Goal: Transaction & Acquisition: Obtain resource

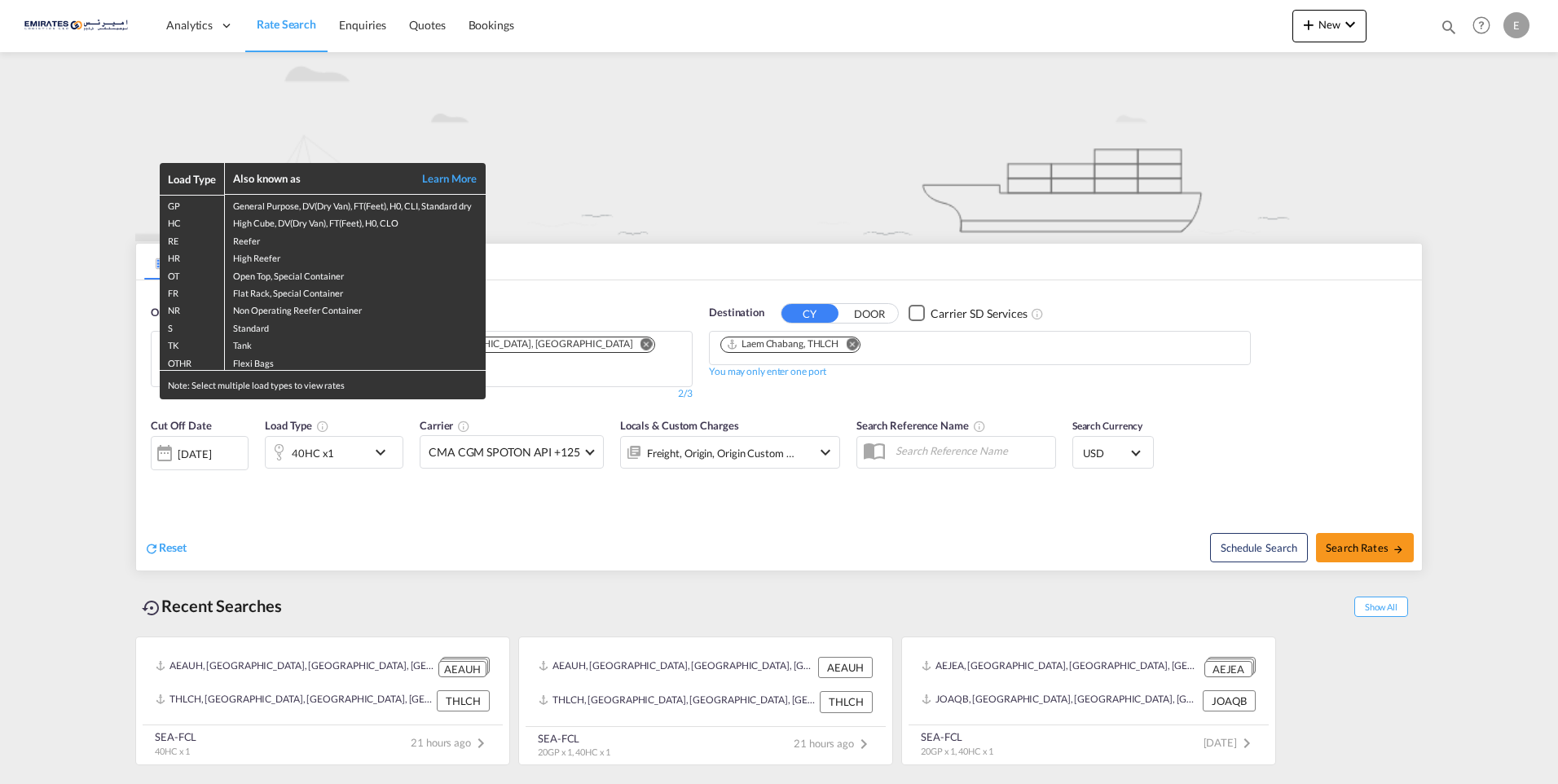
click at [947, 360] on div "Load Type Also known as Learn More GP General Purpose, DV(Dry Van), FT(Feet), H…" at bounding box center [779, 392] width 1558 height 784
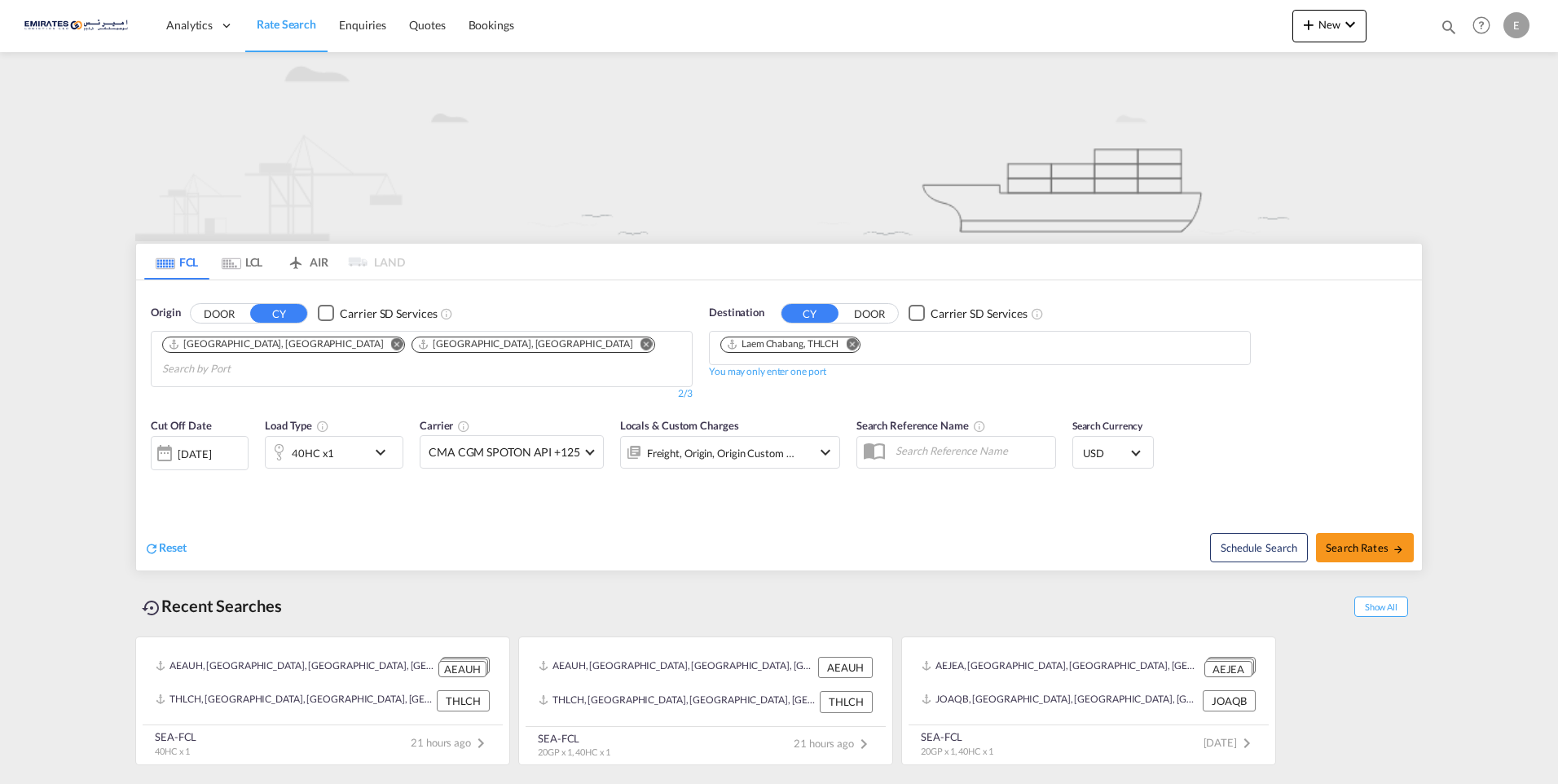
click at [855, 342] on md-icon "Remove" at bounding box center [852, 343] width 13 height 13
click at [860, 344] on input "Chips input." at bounding box center [798, 349] width 155 height 26
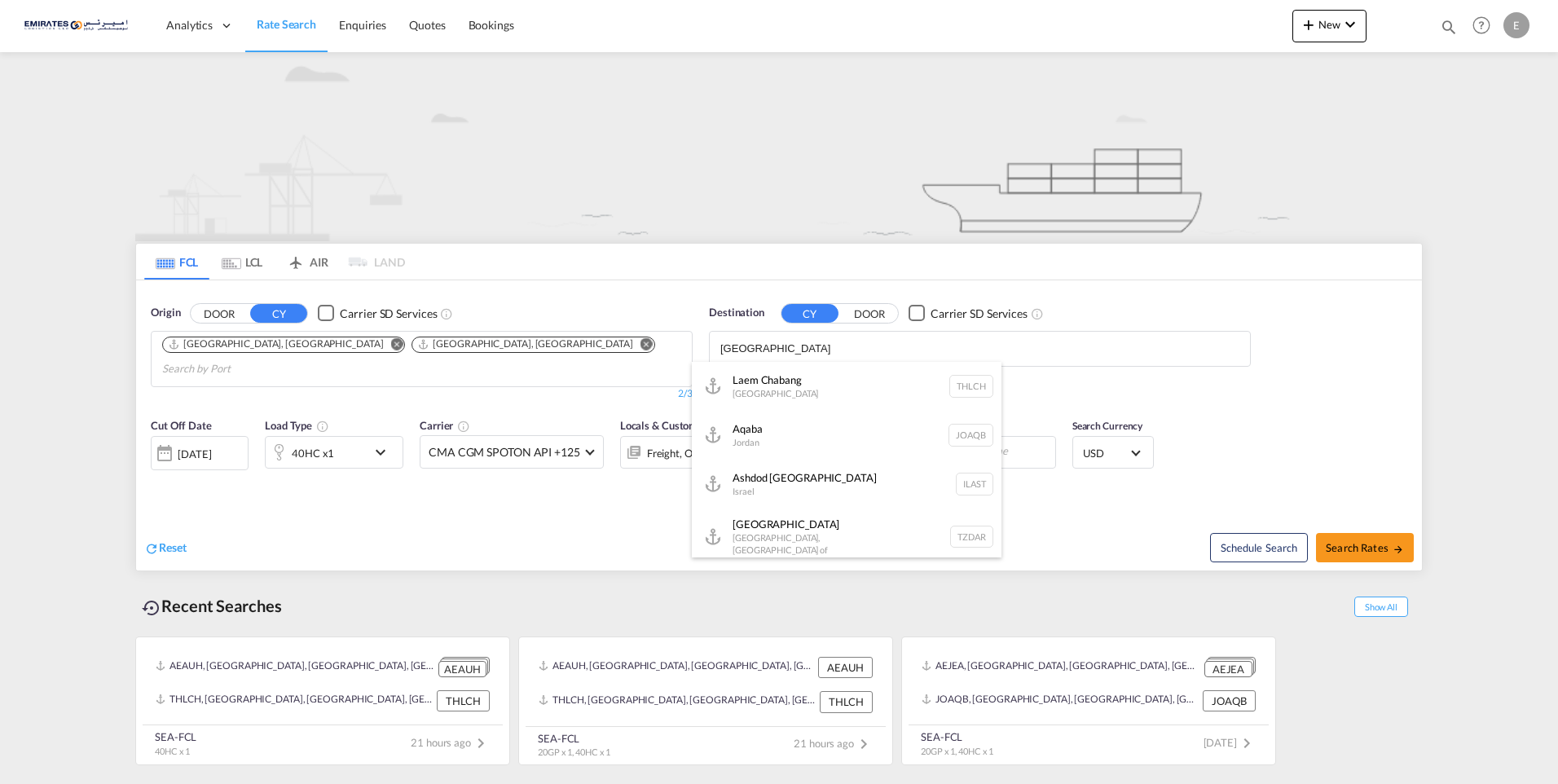
type input "[GEOGRAPHIC_DATA]"
click at [190, 304] on button "DOOR" at bounding box center [218, 313] width 57 height 18
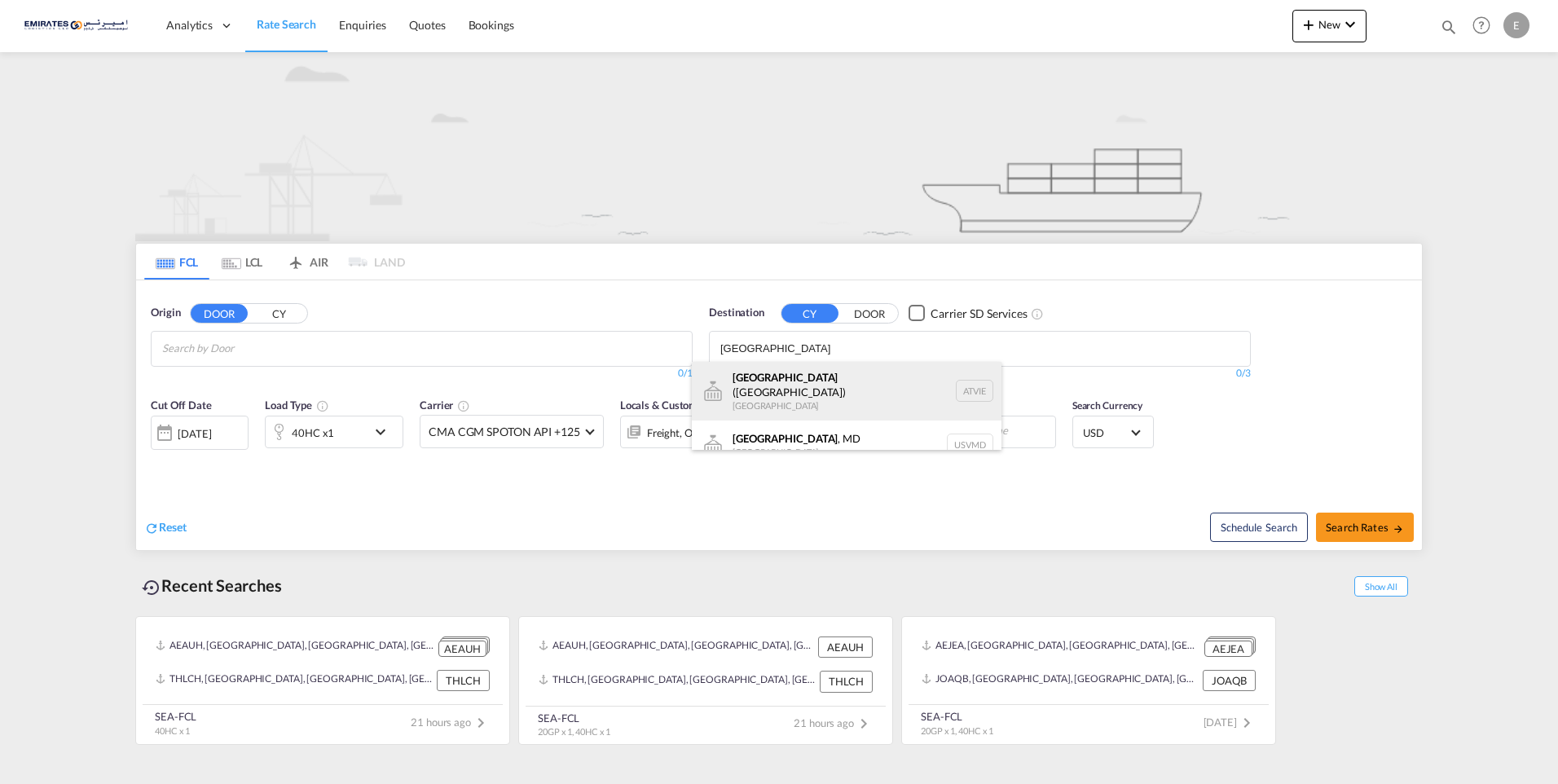
click at [897, 397] on div "[GEOGRAPHIC_DATA] ([GEOGRAPHIC_DATA]) [GEOGRAPHIC_DATA] ATVIE" at bounding box center [846, 391] width 310 height 59
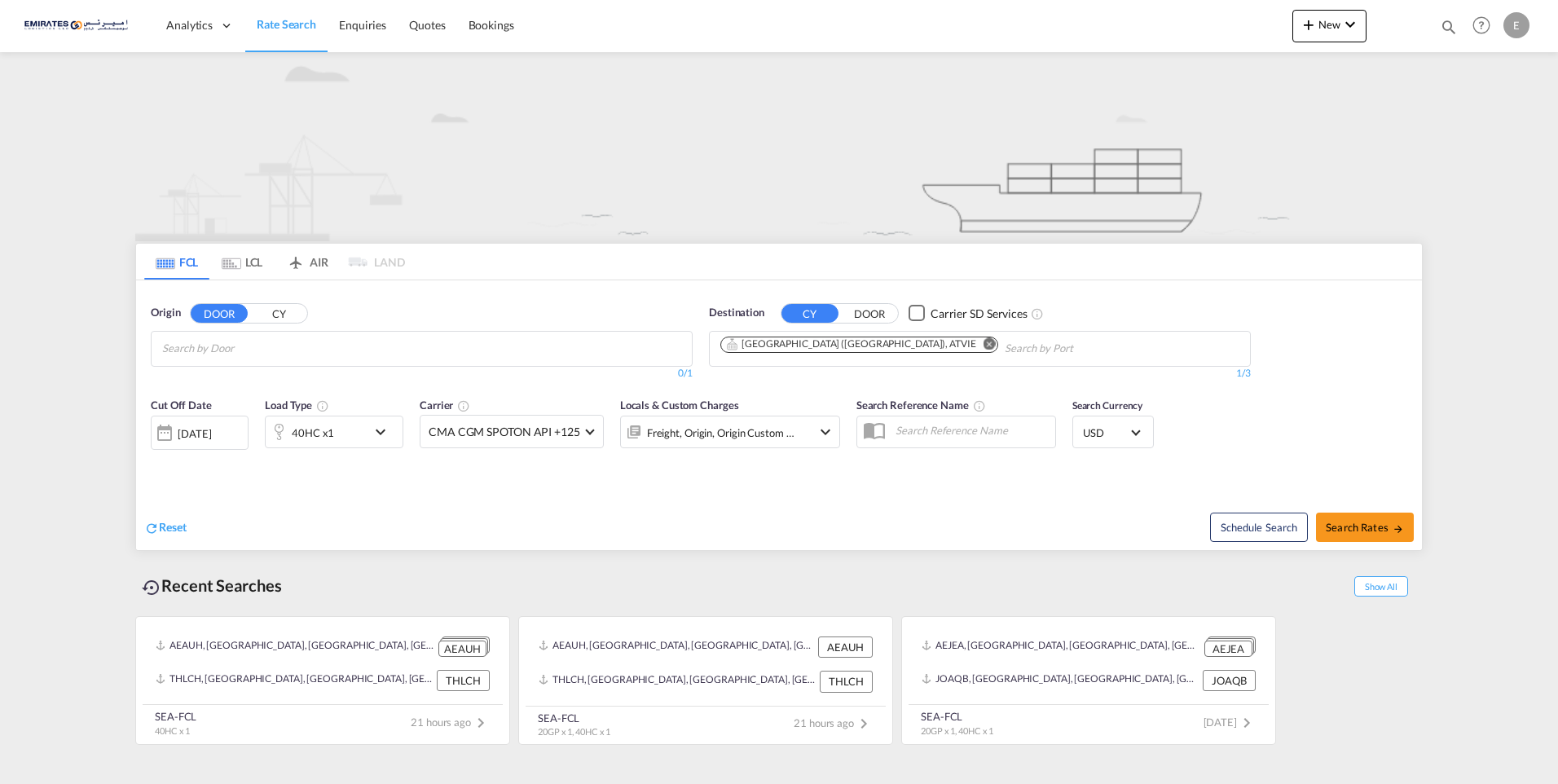
click at [383, 434] on md-icon "icon-chevron-down" at bounding box center [384, 432] width 28 height 19
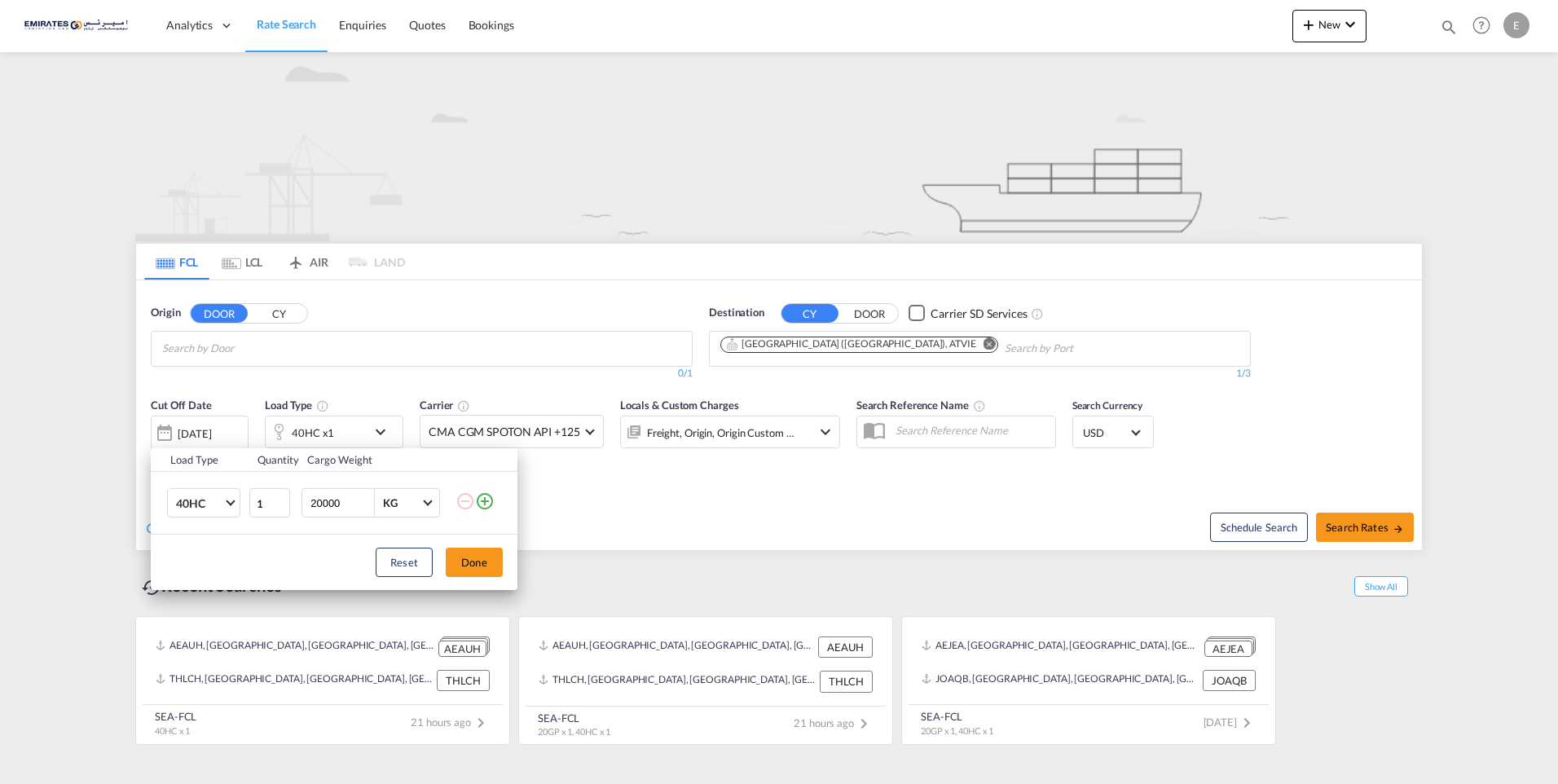
click at [483, 499] on md-icon "icon-plus-circle-outline" at bounding box center [485, 501] width 19 height 19
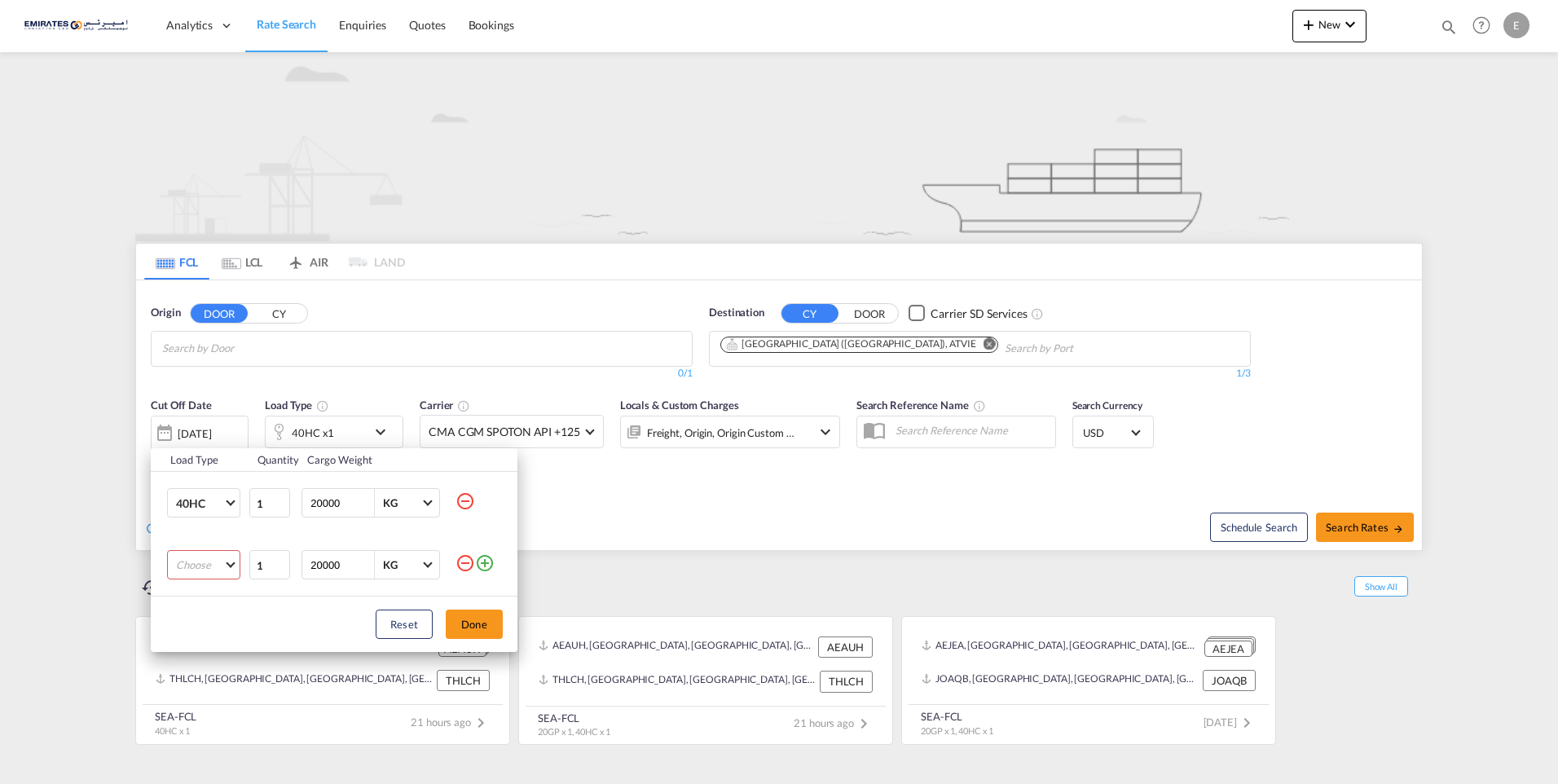
click at [206, 552] on md-select "Choose 20GP 40GP 40HC 45HC 20RE 40RE 40HR 20OT 40OT 20FR 40FR 40NR 20NR 45S 20T…" at bounding box center [204, 565] width 73 height 29
type md-option "20GP"
click at [209, 558] on md-option "20GP" at bounding box center [218, 565] width 111 height 40
click at [468, 630] on button "Done" at bounding box center [474, 624] width 57 height 29
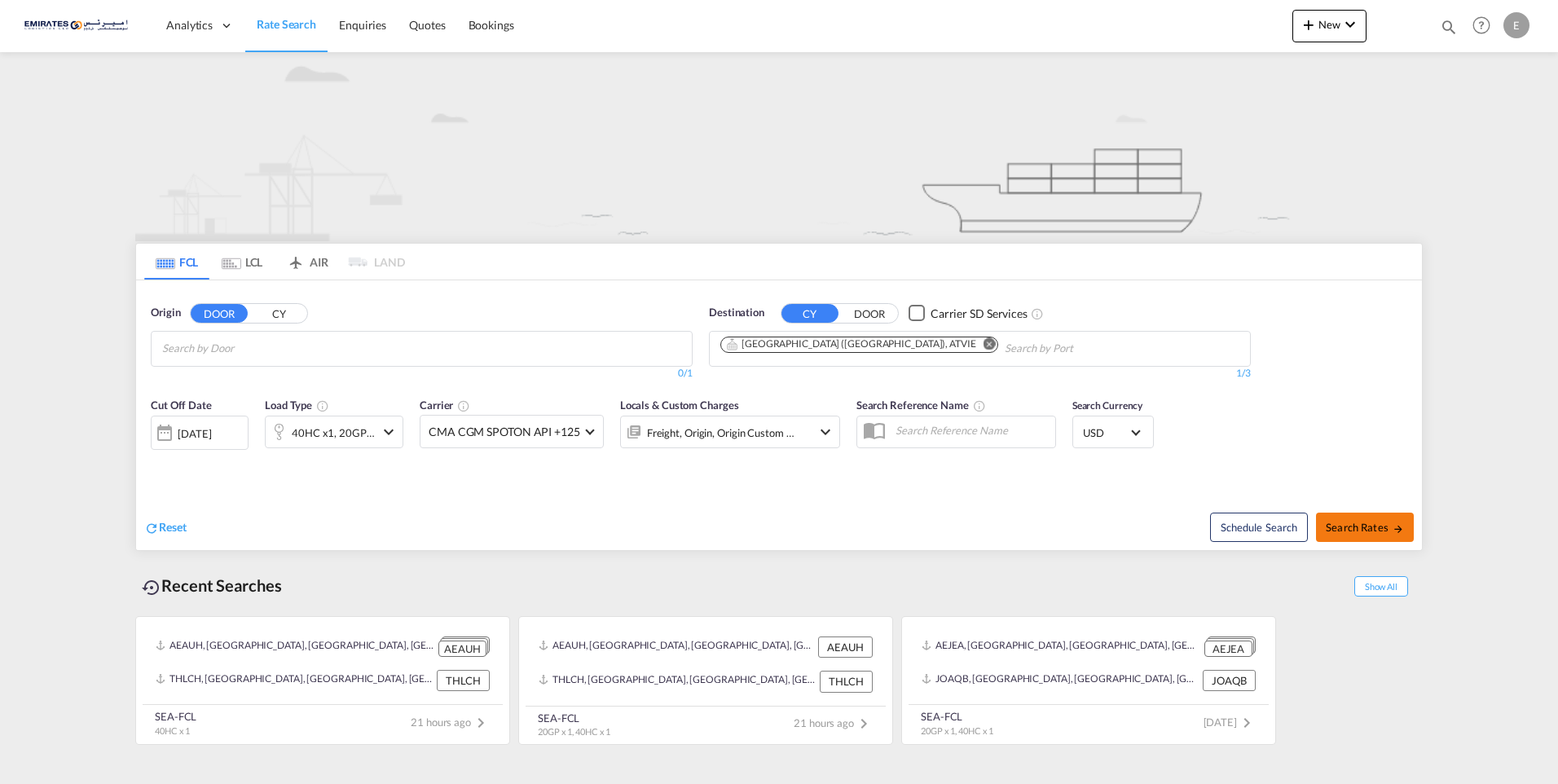
click at [1344, 534] on button "Search Rates" at bounding box center [1365, 527] width 98 height 29
click at [438, 351] on md-chips at bounding box center [421, 348] width 540 height 34
type input "a"
type input "abu dh"
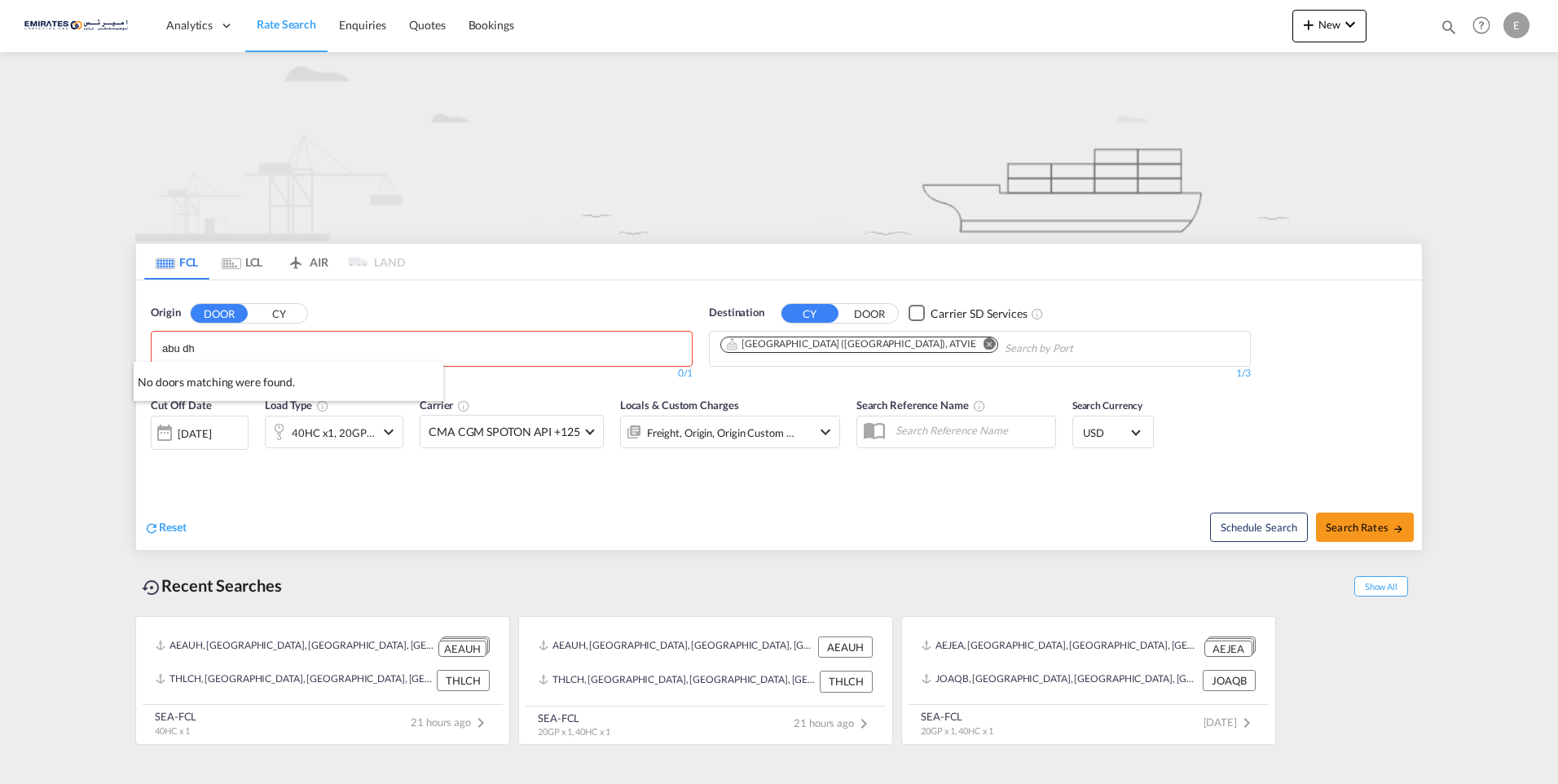
drag, startPoint x: 360, startPoint y: 340, endPoint x: -3, endPoint y: 317, distance: 363.7
type input "[PERSON_NAME]"
click at [295, 312] on button "CY" at bounding box center [278, 313] width 57 height 18
click at [264, 351] on input "[PERSON_NAME]" at bounding box center [240, 349] width 155 height 26
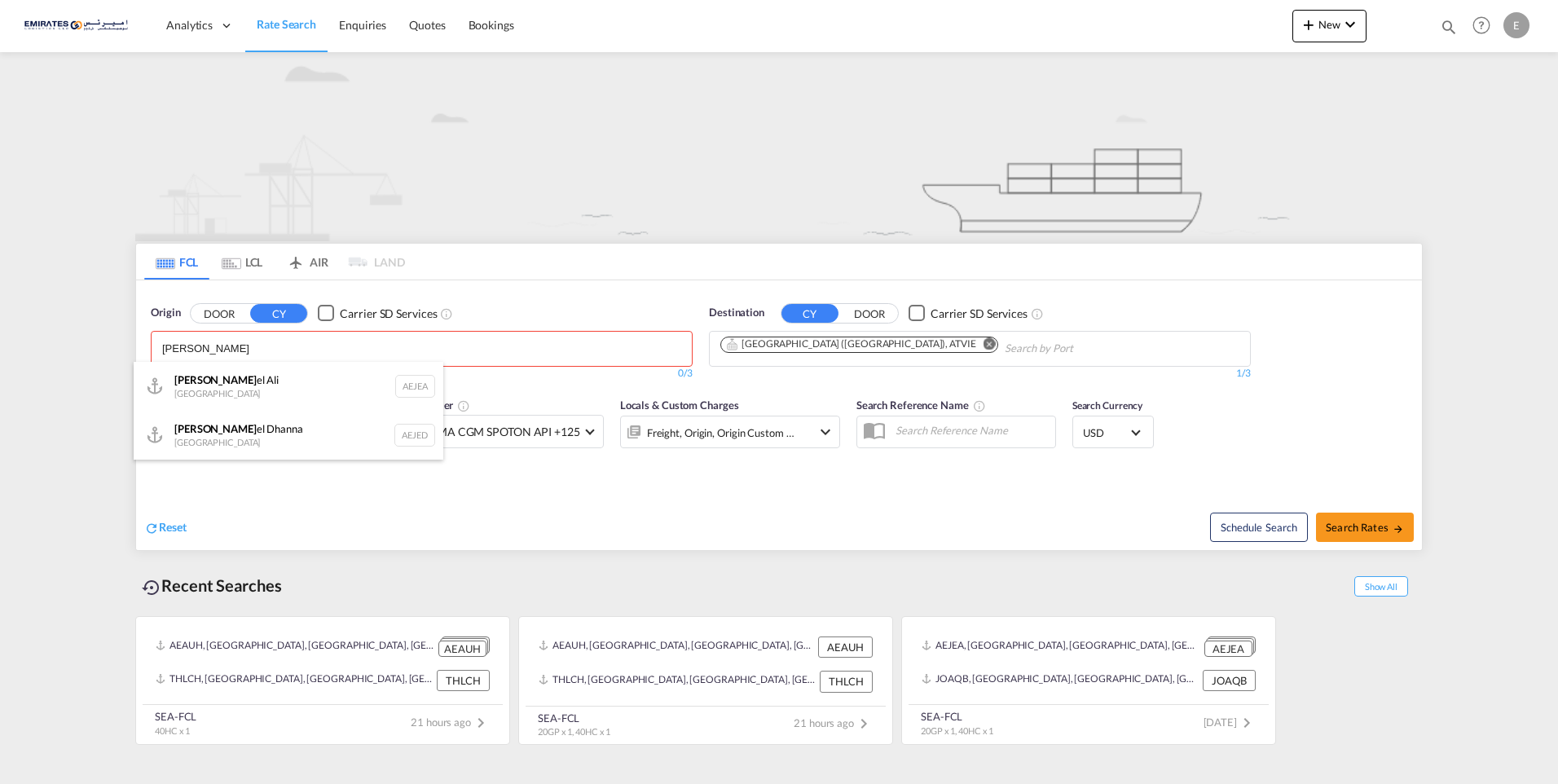
drag, startPoint x: 253, startPoint y: 377, endPoint x: 298, endPoint y: 362, distance: 47.4
click at [253, 376] on div "[PERSON_NAME] el Ali [GEOGRAPHIC_DATA] AEJEA" at bounding box center [288, 386] width 310 height 49
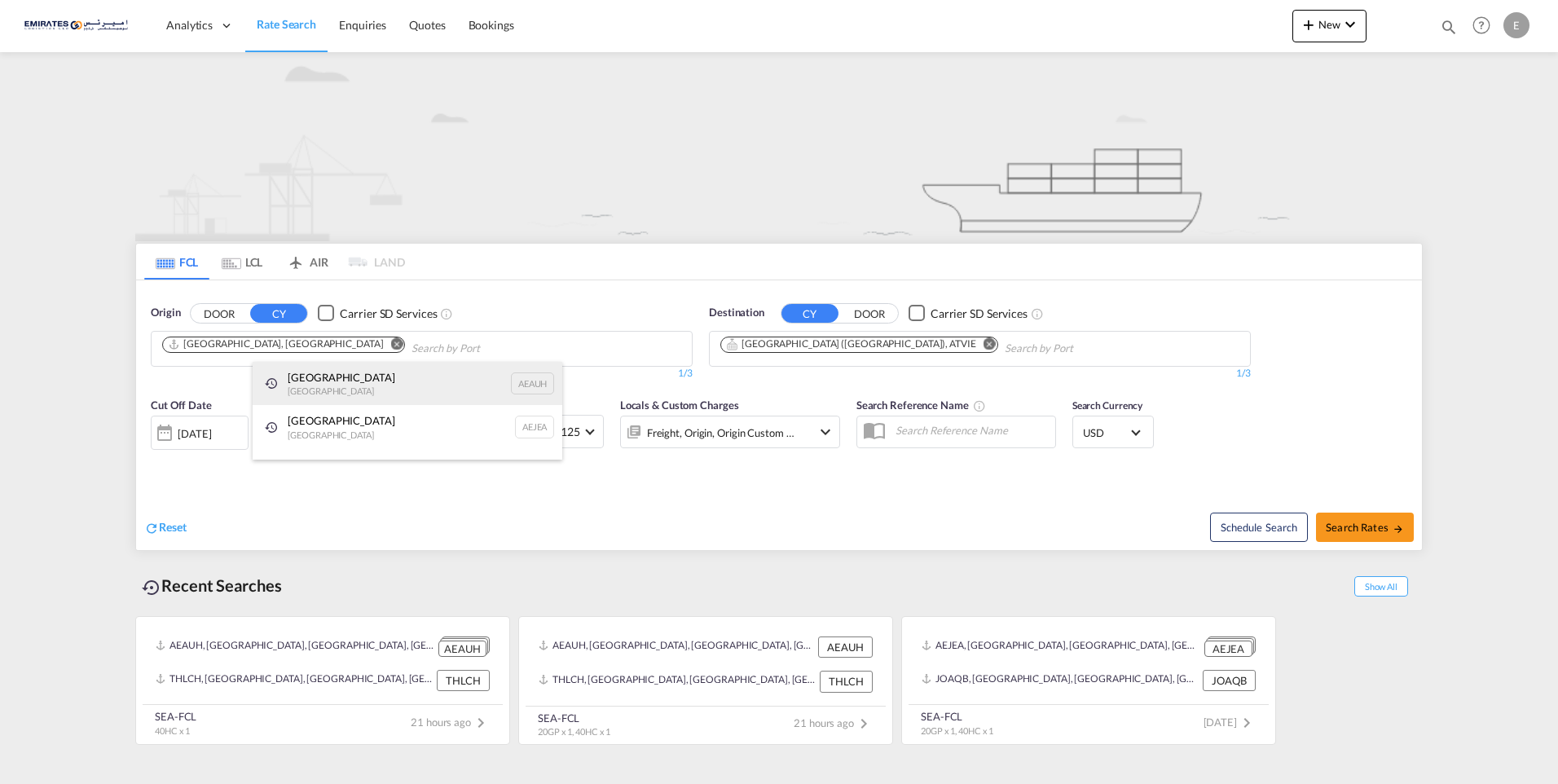
click at [393, 389] on div "[GEOGRAPHIC_DATA] [GEOGRAPHIC_DATA] AEAUH" at bounding box center [408, 384] width 310 height 44
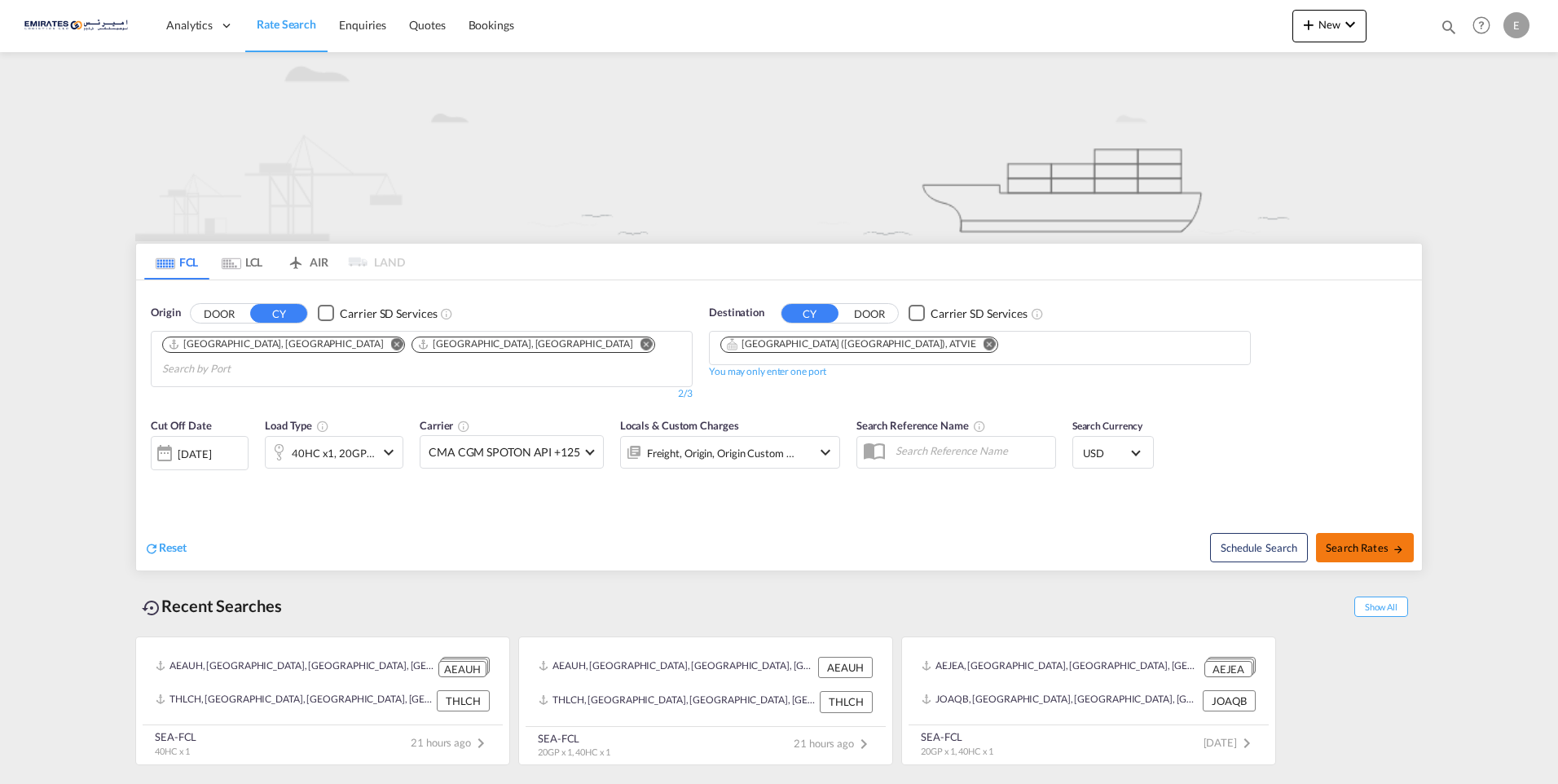
click at [1333, 541] on span "Search Rates" at bounding box center [1365, 547] width 78 height 14
type input "AEJEA,AEAUH to ATVIE / [DATE]"
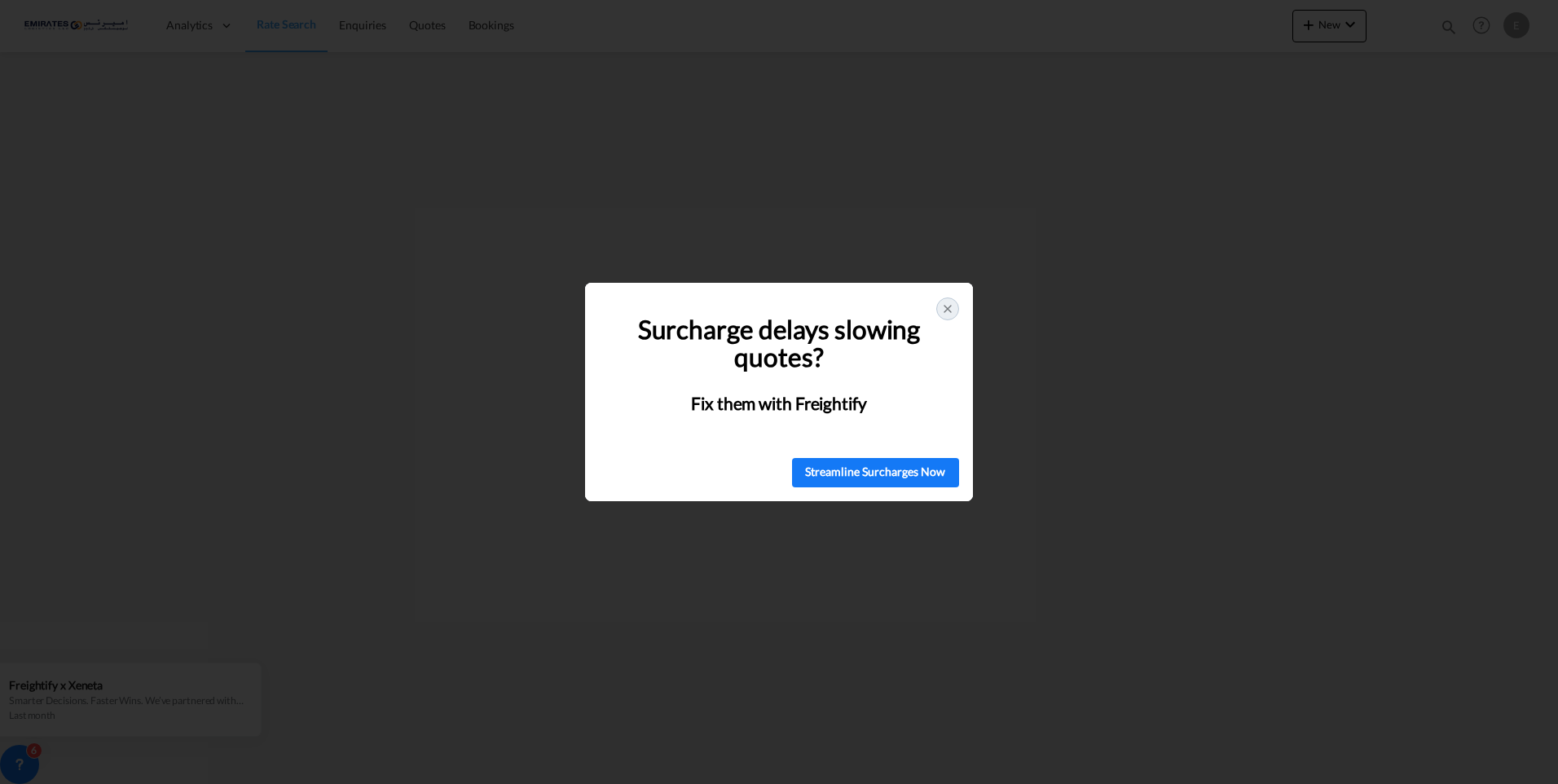
click at [955, 312] on div at bounding box center [948, 309] width 23 height 23
